Goal: Find contact information: Find contact information

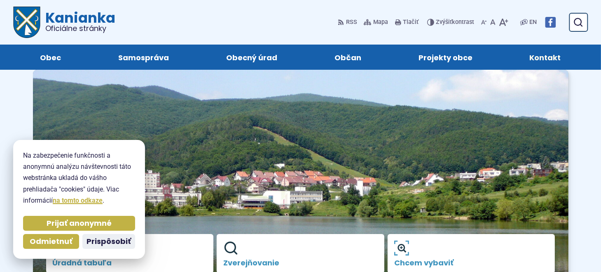
click at [542, 59] on span "Kontakt" at bounding box center [545, 57] width 31 height 25
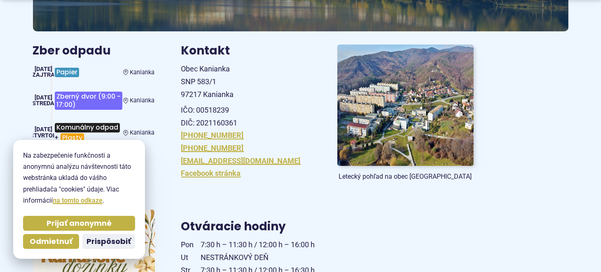
scroll to position [165, 0]
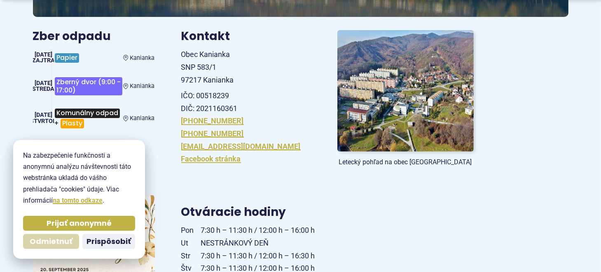
click at [61, 240] on span "Odmietnuť" at bounding box center [51, 241] width 43 height 9
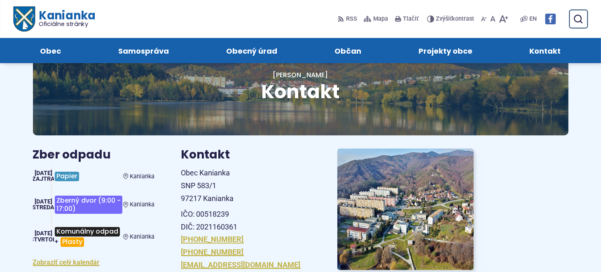
scroll to position [0, 0]
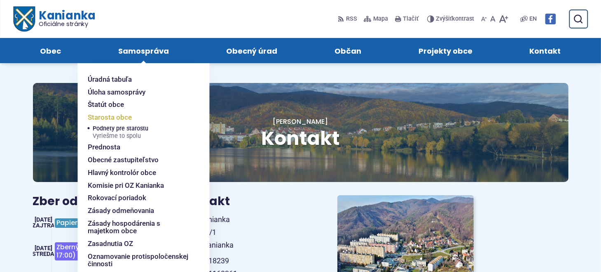
click at [114, 115] on span "Starosta obce" at bounding box center [110, 117] width 44 height 13
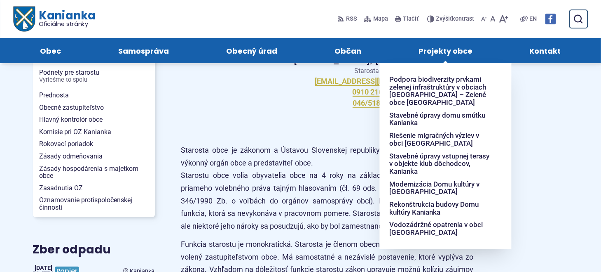
scroll to position [165, 0]
